Goal: Information Seeking & Learning: Learn about a topic

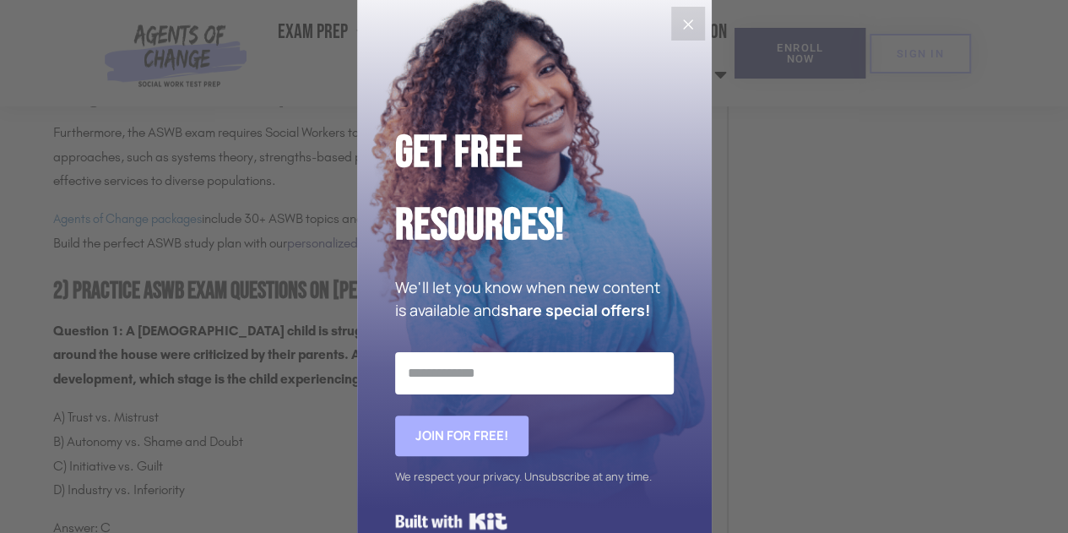
scroll to position [2954, 0]
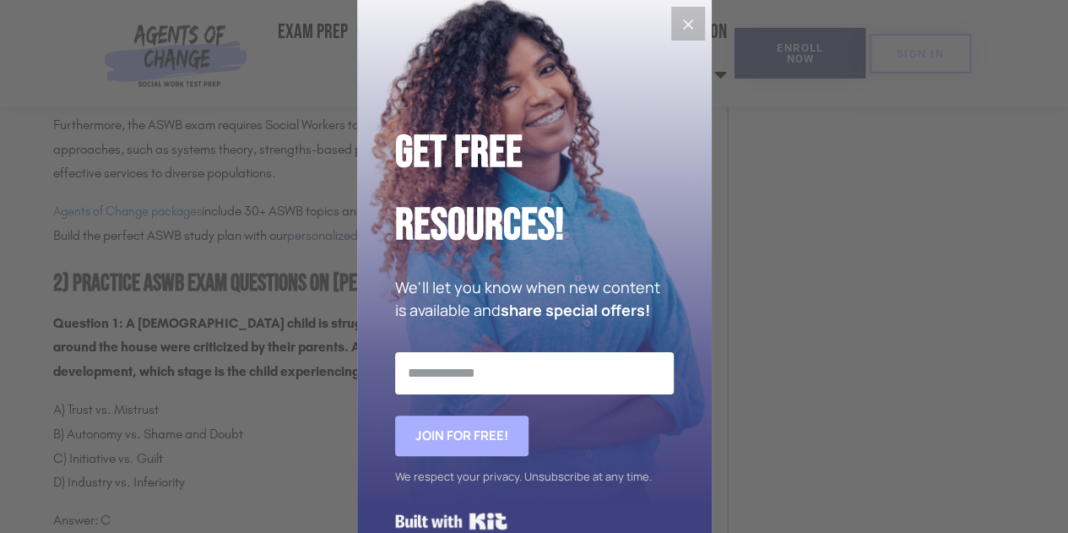
click at [678, 21] on icon "Close" at bounding box center [688, 24] width 20 height 20
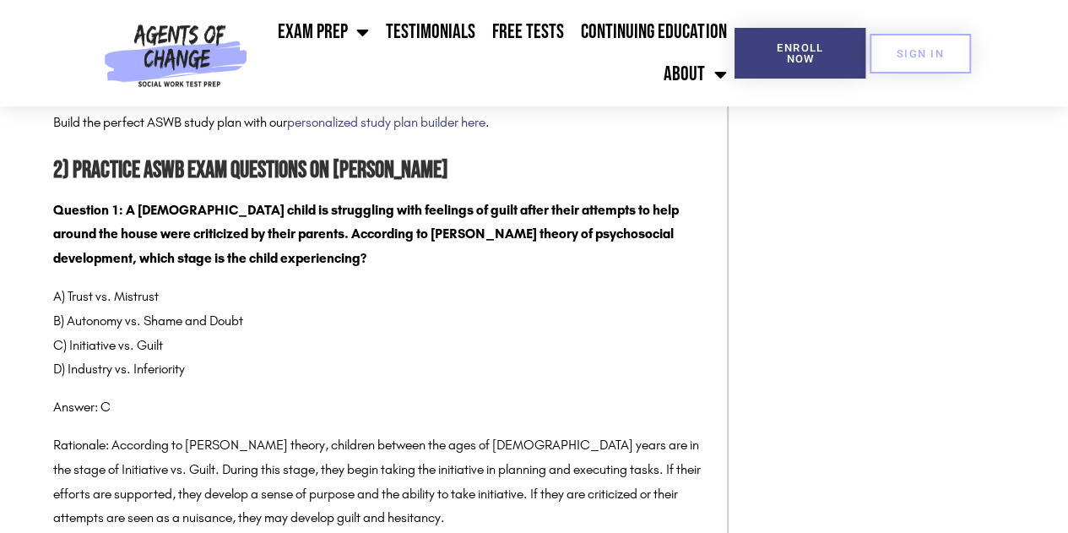
scroll to position [3069, 0]
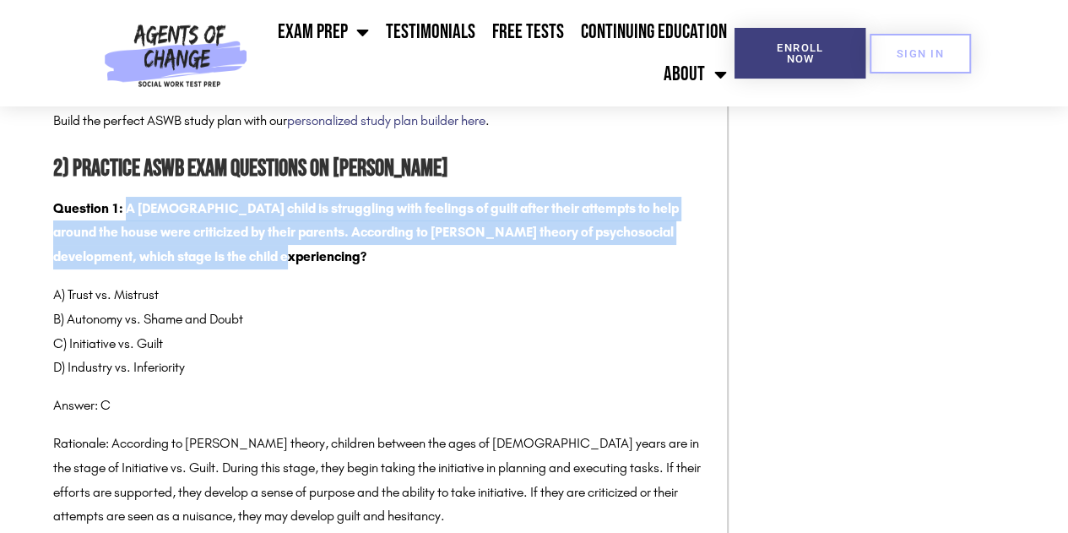
drag, startPoint x: 127, startPoint y: 213, endPoint x: 210, endPoint y: 249, distance: 91.1
click at [210, 249] on p "Question 1: A [DEMOGRAPHIC_DATA] child is struggling with feelings of guilt aft…" at bounding box center [381, 233] width 657 height 73
copy strong "A [DEMOGRAPHIC_DATA] child is struggling with feelings of guilt after their att…"
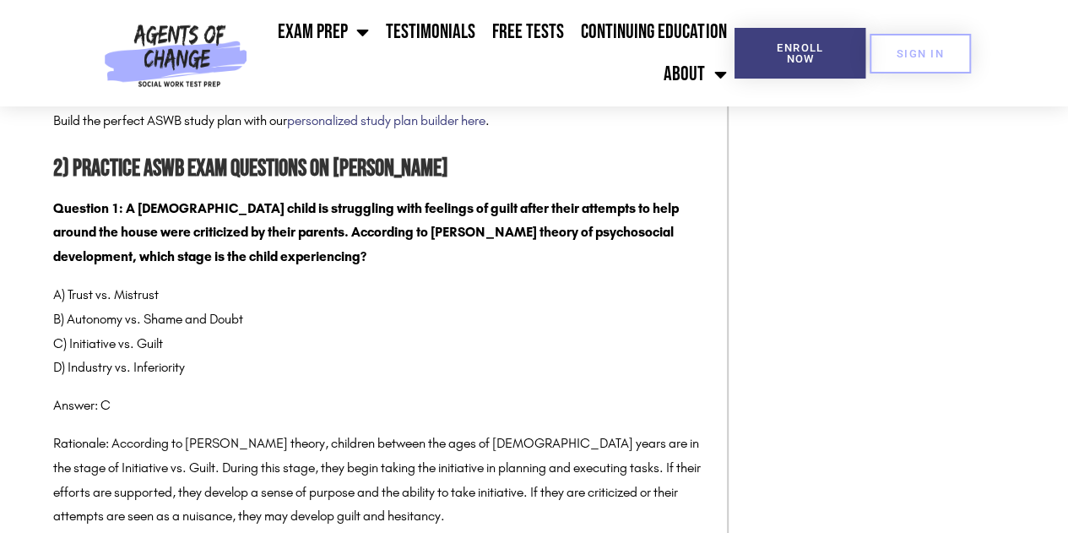
click at [498, 284] on p "A) Trust vs. Mistrust B) Autonomy vs. Shame and Doubt C) Initiative vs. Guilt D…" at bounding box center [381, 331] width 657 height 97
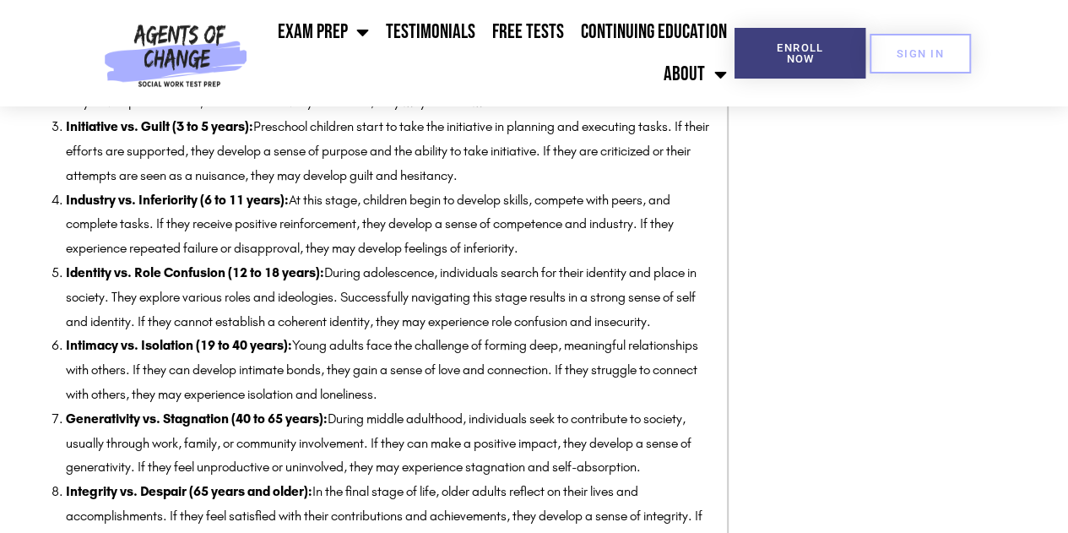
scroll to position [2360, 0]
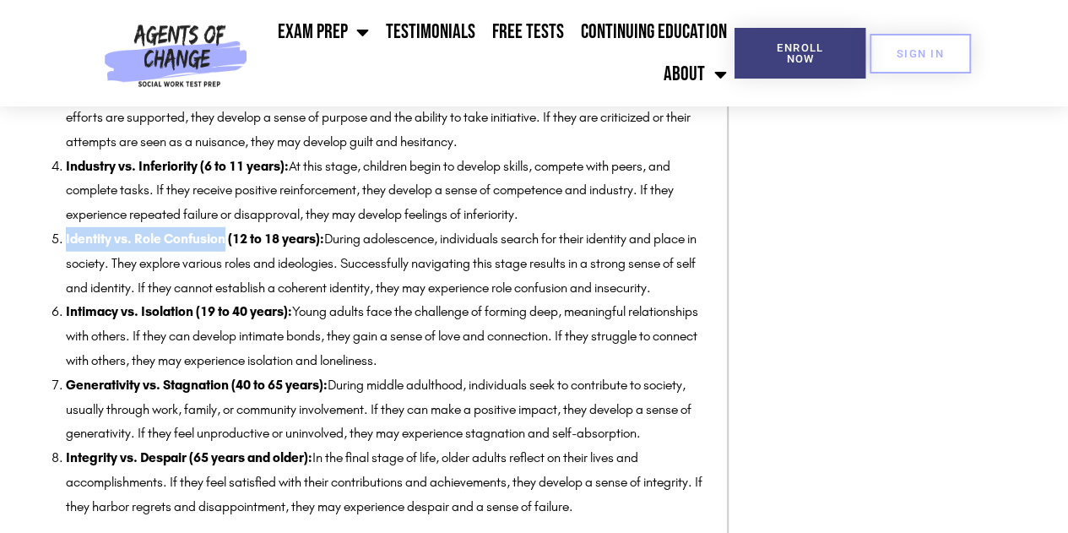
drag, startPoint x: 226, startPoint y: 237, endPoint x: 65, endPoint y: 242, distance: 161.3
click at [66, 242] on strong "Identity vs. Role Confusion (12 to 18 years):" at bounding box center [195, 238] width 258 height 16
copy strong "Identity vs. Role Confusion"
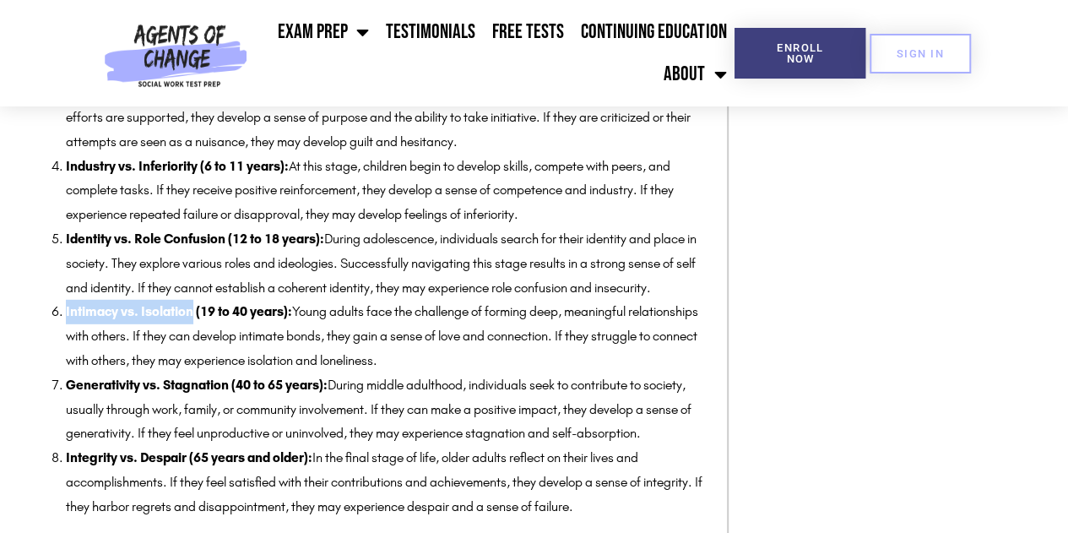
drag, startPoint x: 195, startPoint y: 311, endPoint x: 67, endPoint y: 316, distance: 128.4
click at [67, 316] on strong "Intimacy vs. Isolation (19 to 40 years):" at bounding box center [179, 311] width 226 height 16
copy strong "Intimacy vs. Isolation"
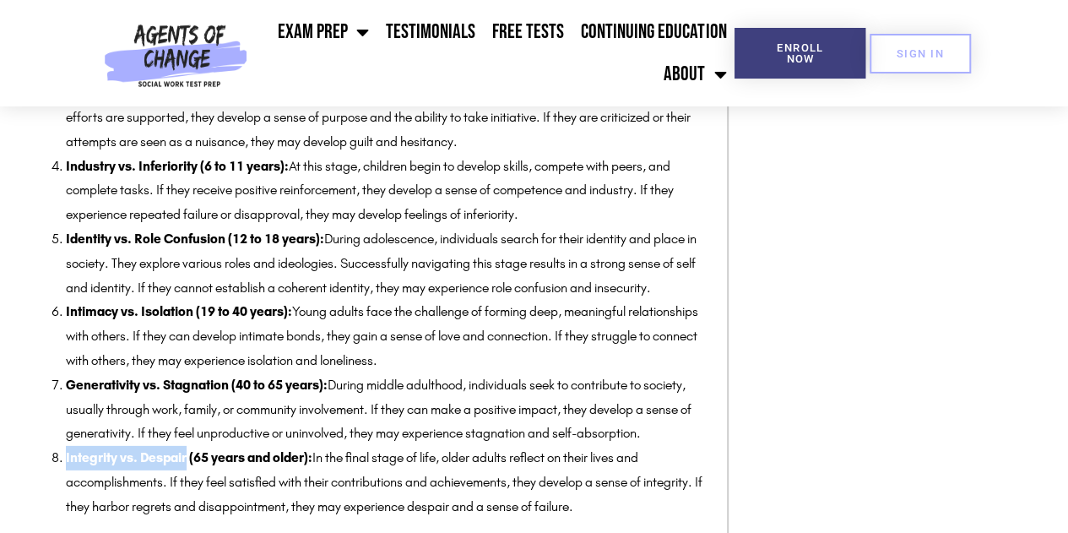
drag, startPoint x: 187, startPoint y: 460, endPoint x: 65, endPoint y: 455, distance: 121.6
click at [66, 455] on strong "Integrity vs. Despair (65 years and older):" at bounding box center [189, 457] width 246 height 16
copy strong "Integrity vs. Despair"
